Goal: Information Seeking & Learning: Learn about a topic

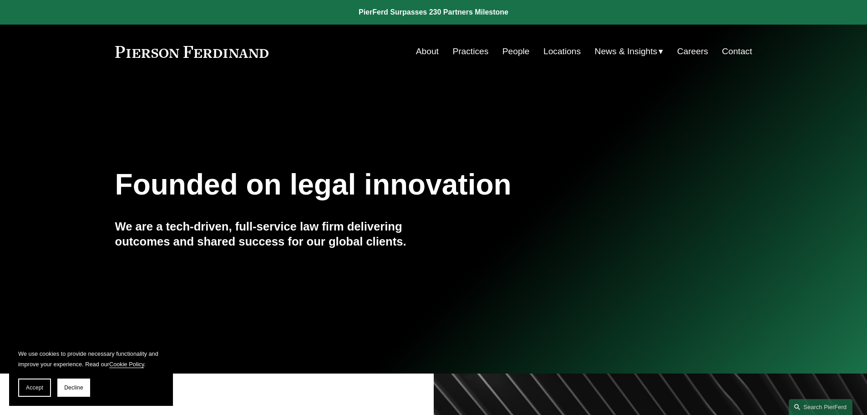
click at [551, 50] on link "Locations" at bounding box center [562, 51] width 37 height 17
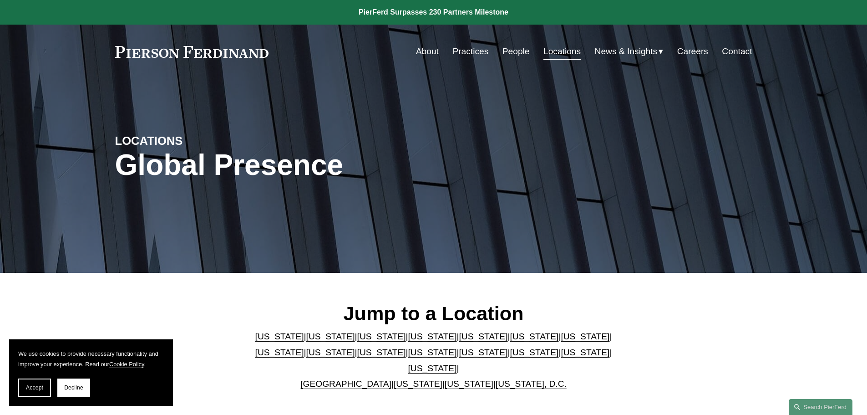
click at [522, 52] on link "People" at bounding box center [516, 51] width 27 height 17
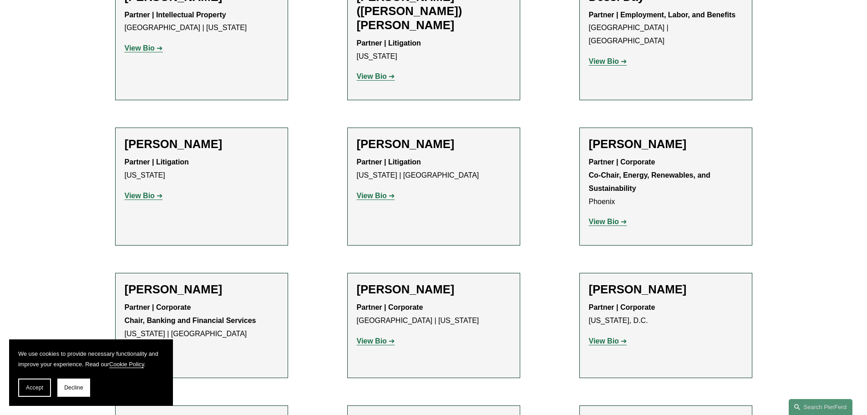
scroll to position [2869, 0]
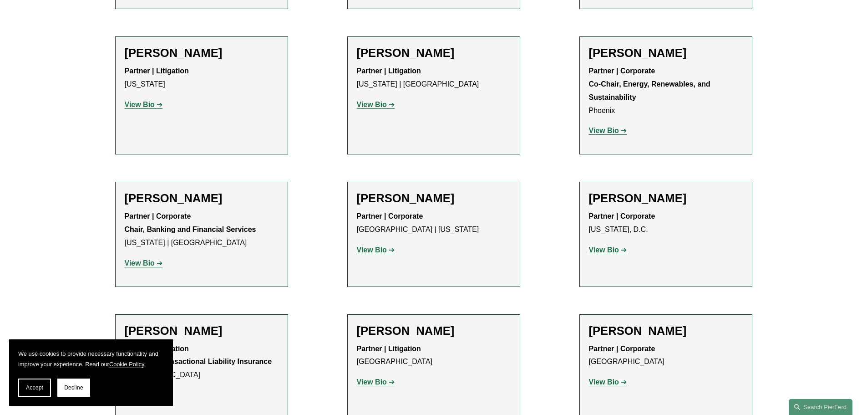
click at [378, 378] on strong "View Bio" at bounding box center [372, 382] width 30 height 8
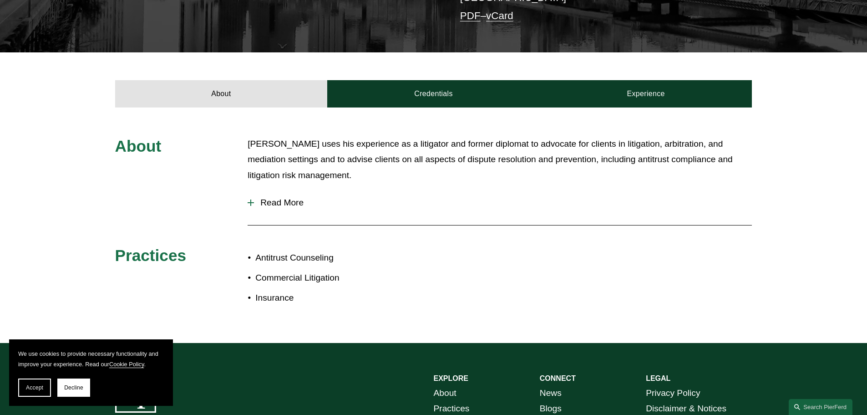
scroll to position [278, 0]
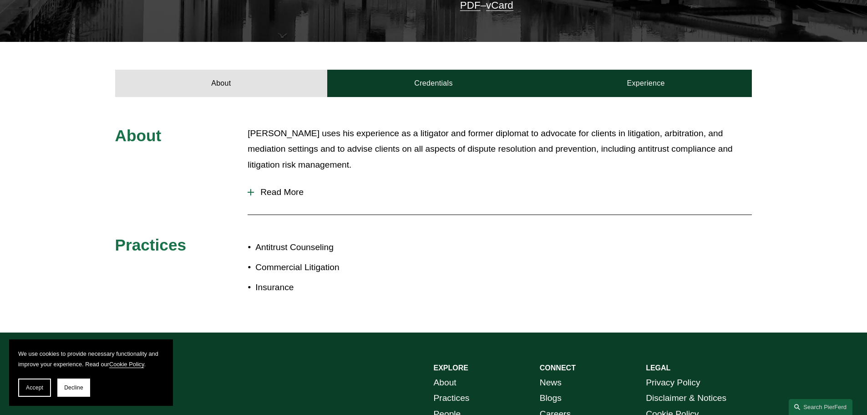
click at [270, 189] on button "Read More" at bounding box center [500, 192] width 505 height 24
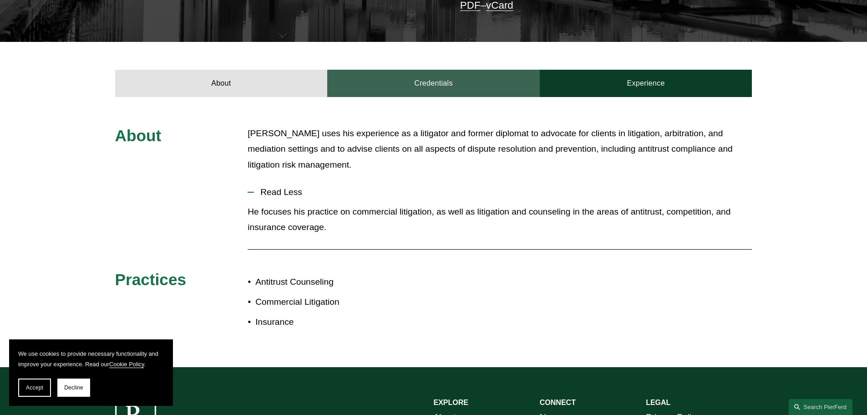
click at [413, 82] on link "Credentials" at bounding box center [433, 83] width 213 height 27
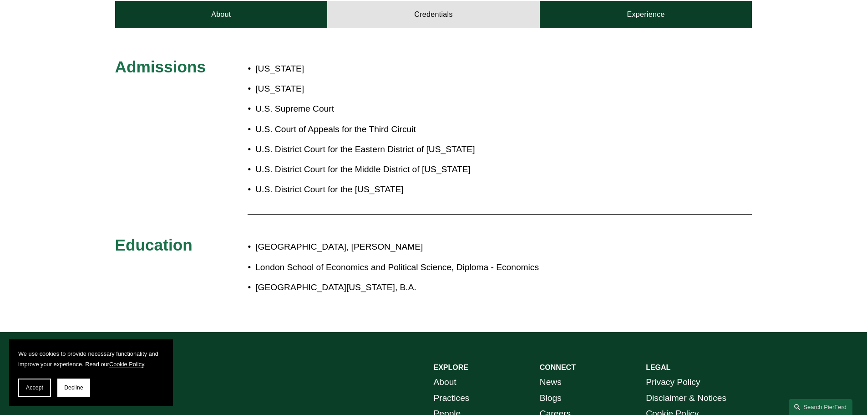
scroll to position [235, 0]
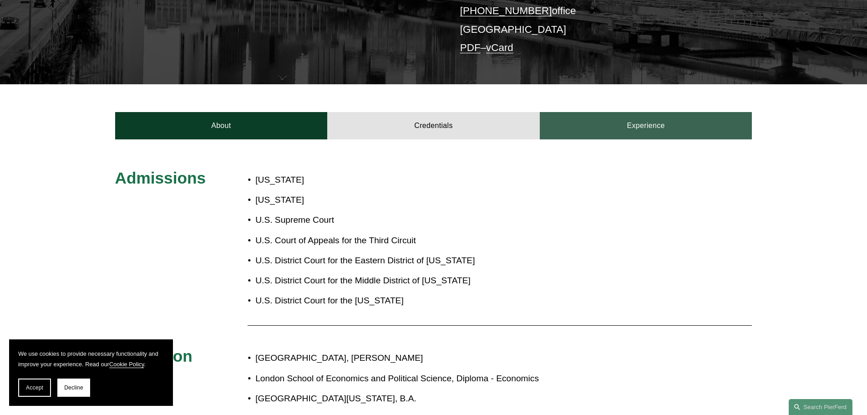
click at [621, 122] on link "Experience" at bounding box center [646, 125] width 213 height 27
